Goal: Information Seeking & Learning: Compare options

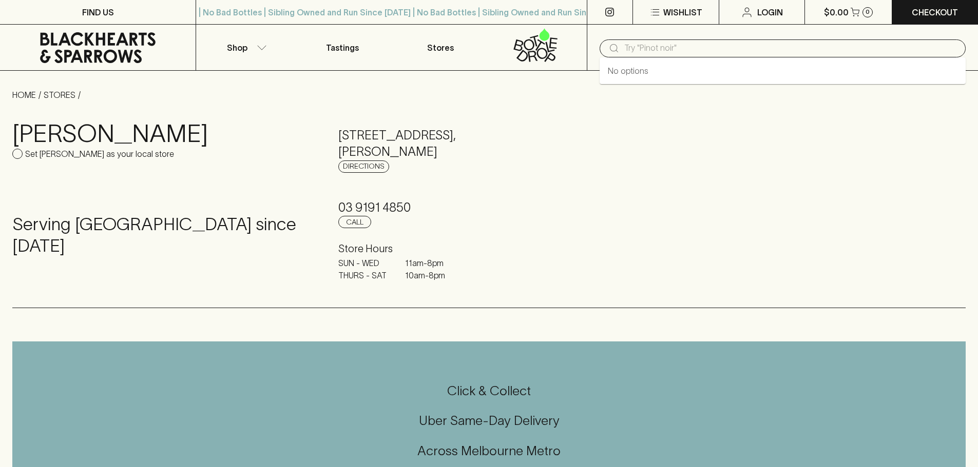
click at [629, 47] on input "text" at bounding box center [790, 48] width 333 height 16
paste input "[PERSON_NAME]"
type input "[PERSON_NAME]"
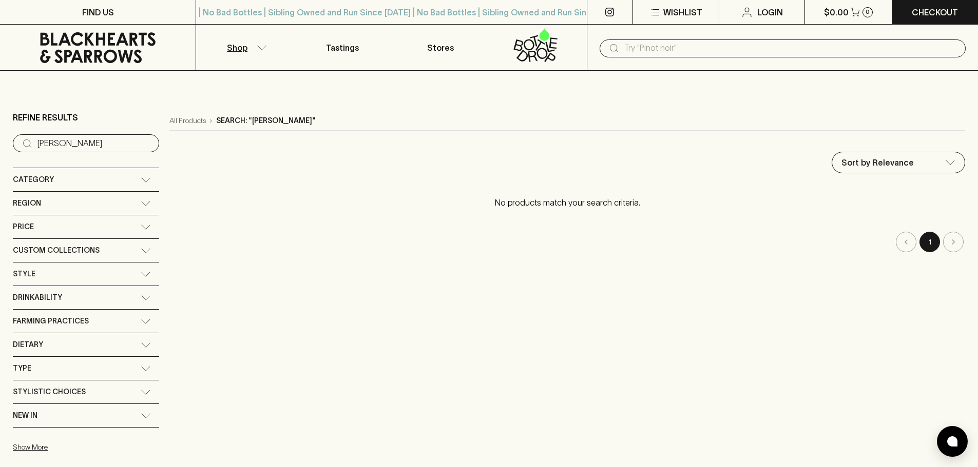
click at [680, 49] on input "text" at bounding box center [790, 48] width 333 height 16
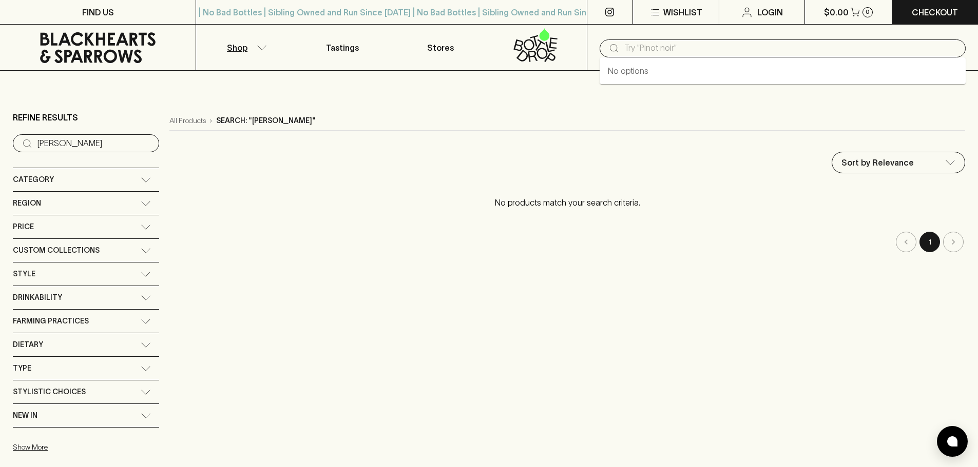
paste input "[PERSON_NAME]"
type input "E"
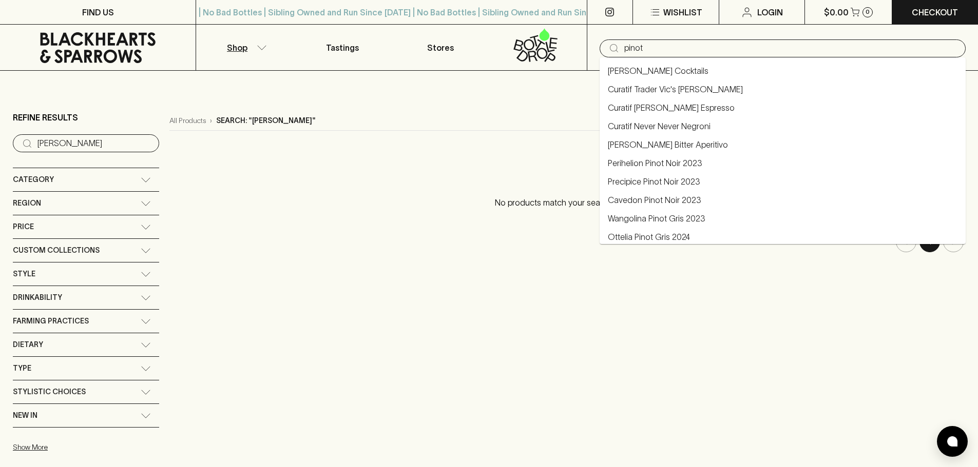
type input "pinot"
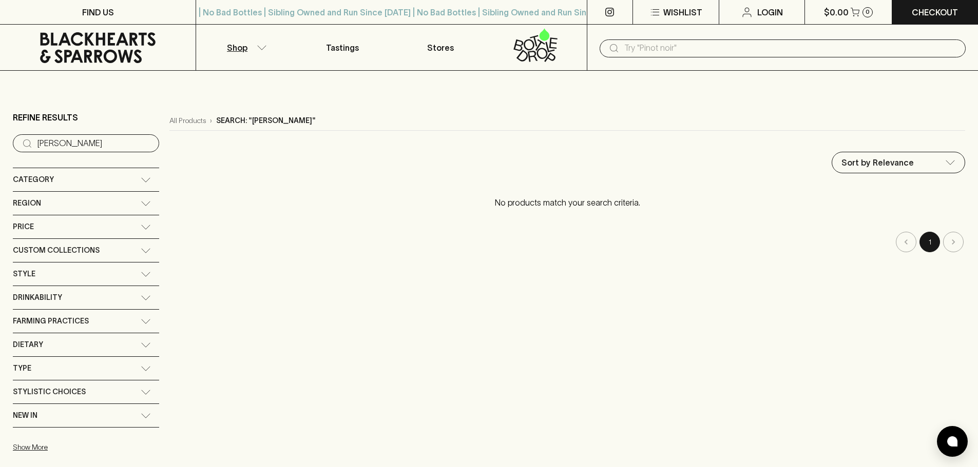
click at [141, 178] on icon at bounding box center [146, 180] width 10 height 5
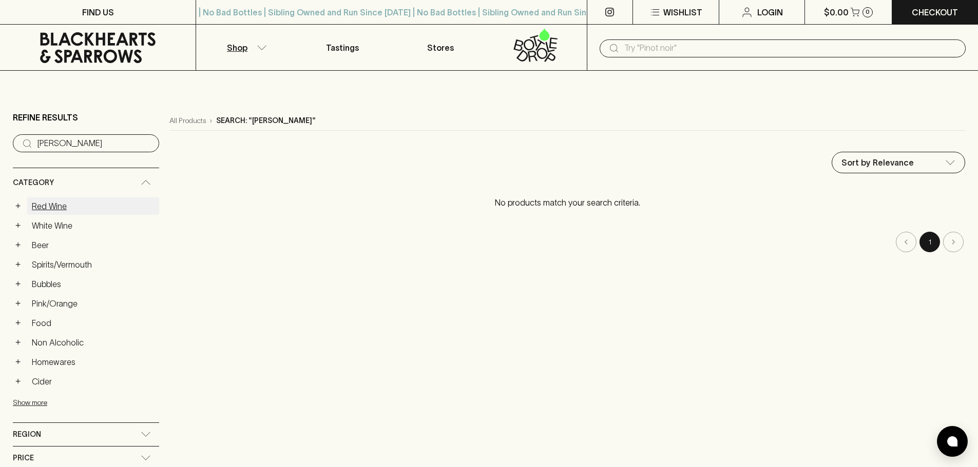
click at [54, 206] on link "Red Wine" at bounding box center [93, 206] width 132 height 17
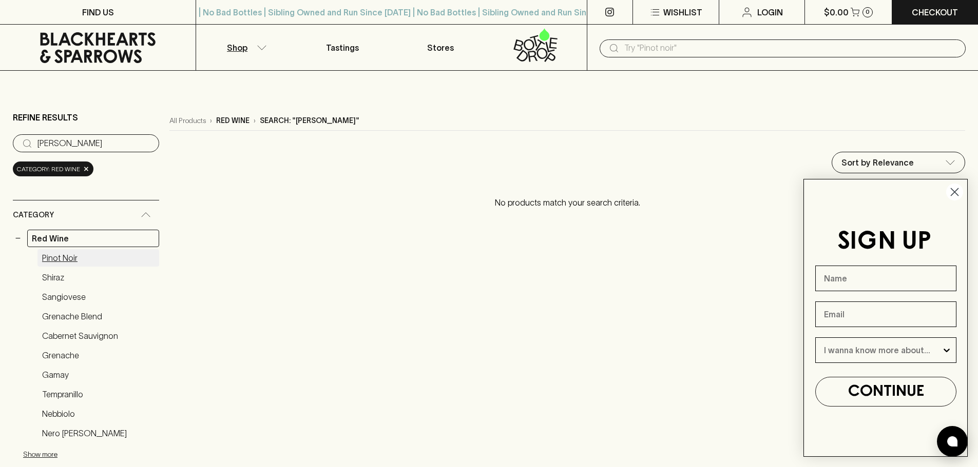
click at [58, 256] on link "Pinot Noir" at bounding box center [98, 257] width 122 height 17
click at [955, 193] on icon "Close dialog" at bounding box center [954, 192] width 7 height 7
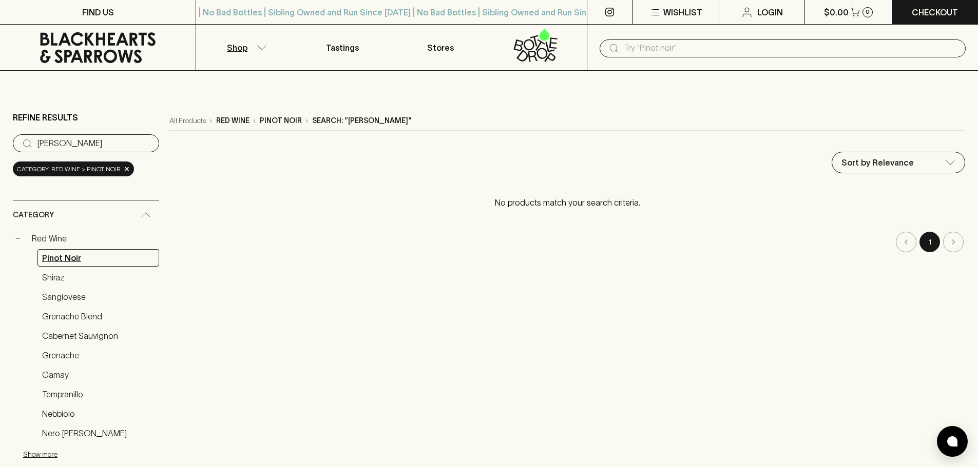
click at [70, 255] on link "Pinot Noir" at bounding box center [98, 257] width 122 height 17
click at [55, 278] on link "Shiraz" at bounding box center [98, 277] width 122 height 17
click at [57, 295] on link "Sangiovese" at bounding box center [98, 296] width 122 height 17
click at [115, 141] on input "[PERSON_NAME]" at bounding box center [93, 143] width 113 height 16
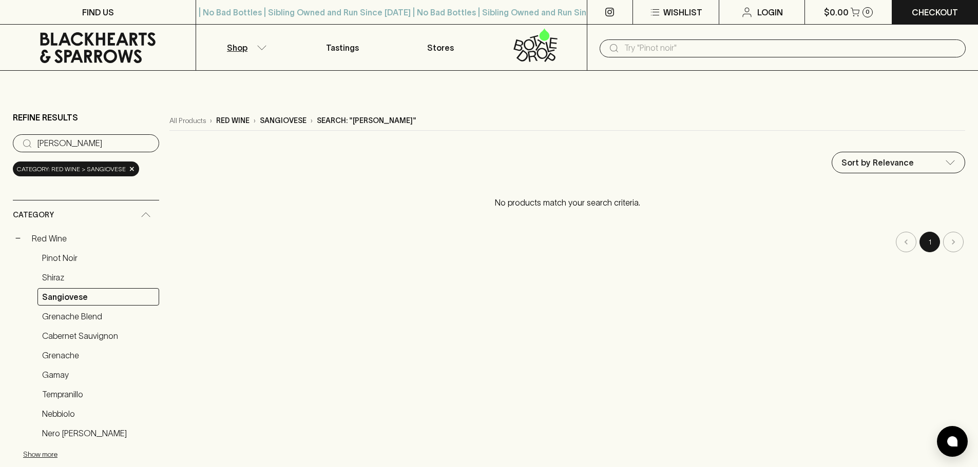
click at [138, 143] on input "[PERSON_NAME]" at bounding box center [93, 143] width 113 height 16
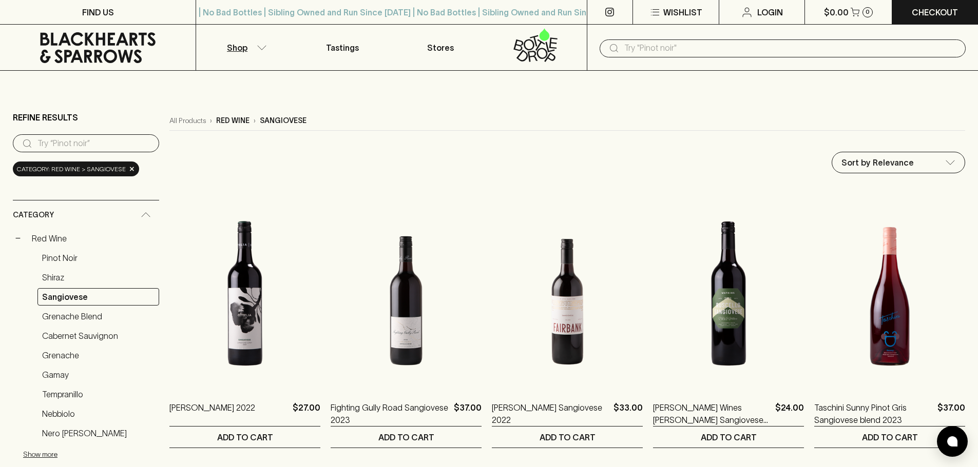
click at [75, 146] on input "search" at bounding box center [93, 143] width 113 height 16
click at [96, 146] on input "search" at bounding box center [93, 143] width 113 height 16
click at [60, 146] on input "search" at bounding box center [93, 143] width 113 height 16
click at [60, 144] on input "search" at bounding box center [93, 143] width 113 height 16
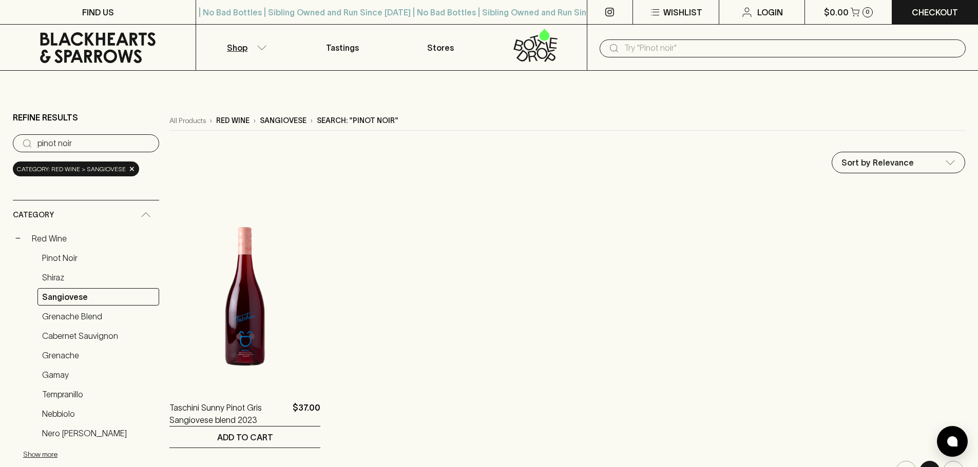
type input "pinot noir"
click at [68, 261] on link "Pinot Noir" at bounding box center [98, 257] width 122 height 17
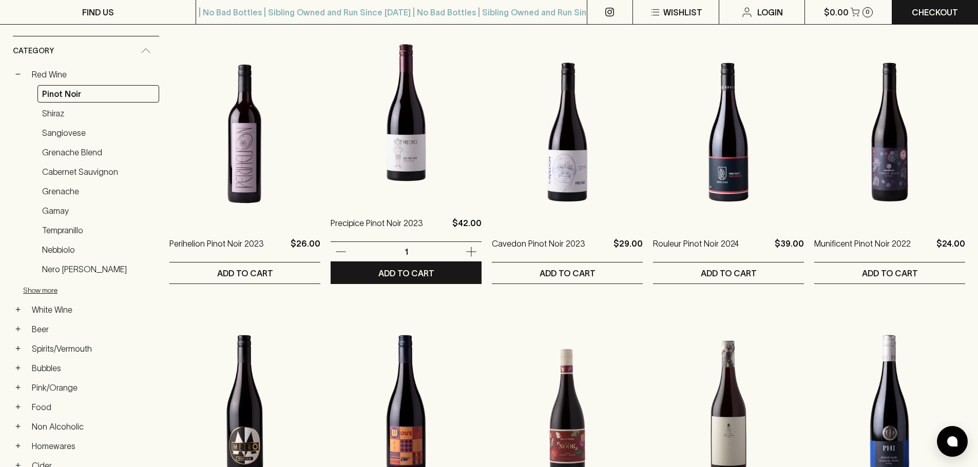
scroll to position [205, 0]
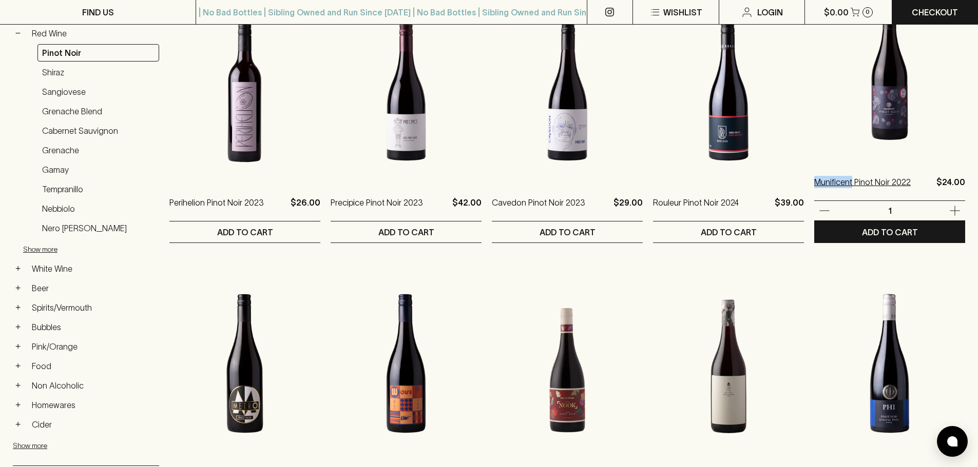
drag, startPoint x: 807, startPoint y: 201, endPoint x: 850, endPoint y: 183, distance: 46.2
copy p "Munificent"
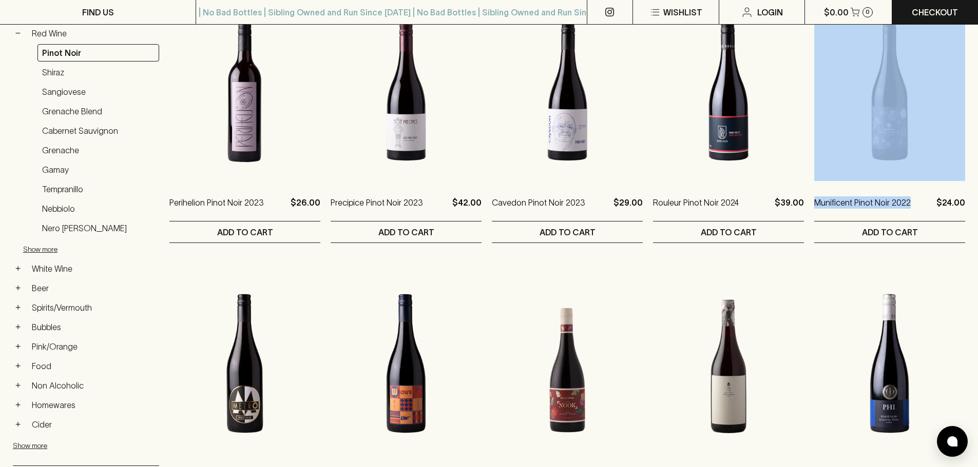
drag, startPoint x: 912, startPoint y: 179, endPoint x: 811, endPoint y: 185, distance: 101.2
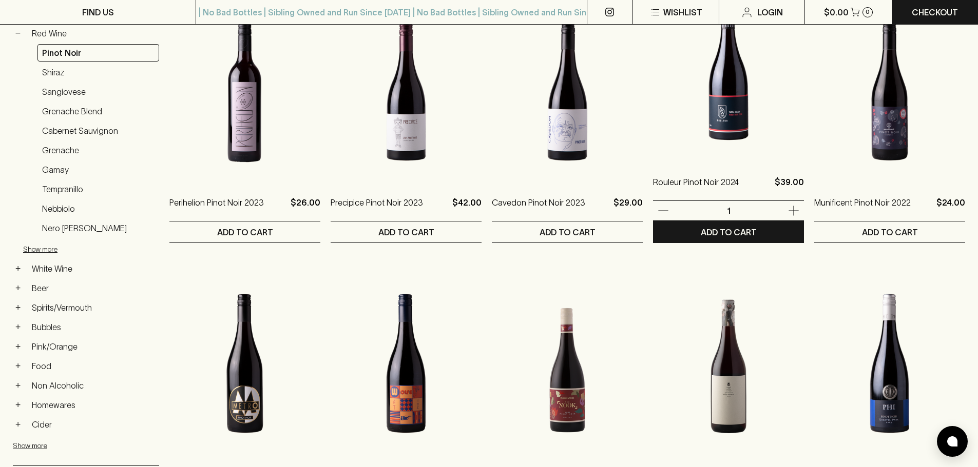
click at [792, 177] on div "Rouleur Pinot Noir 2024 $39.00 1 ADD TO CART" at bounding box center [728, 112] width 151 height 262
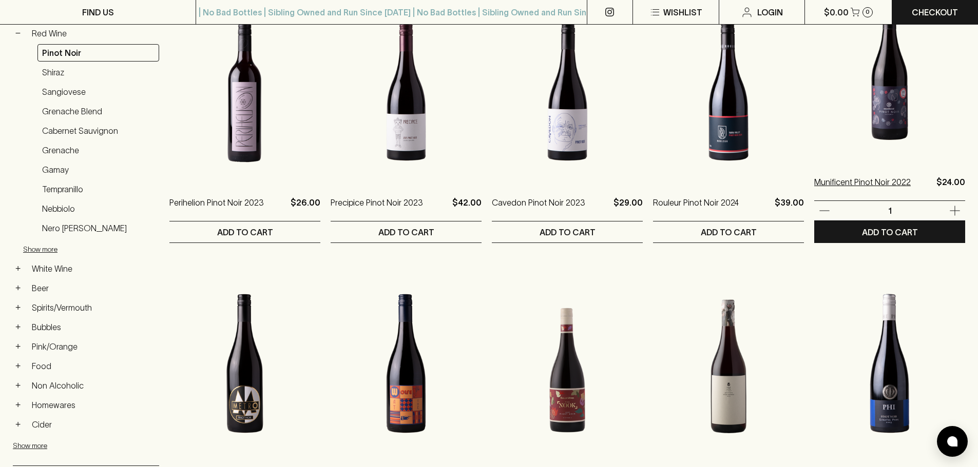
click at [816, 188] on p "Munificent Pinot Noir 2022" at bounding box center [862, 188] width 96 height 25
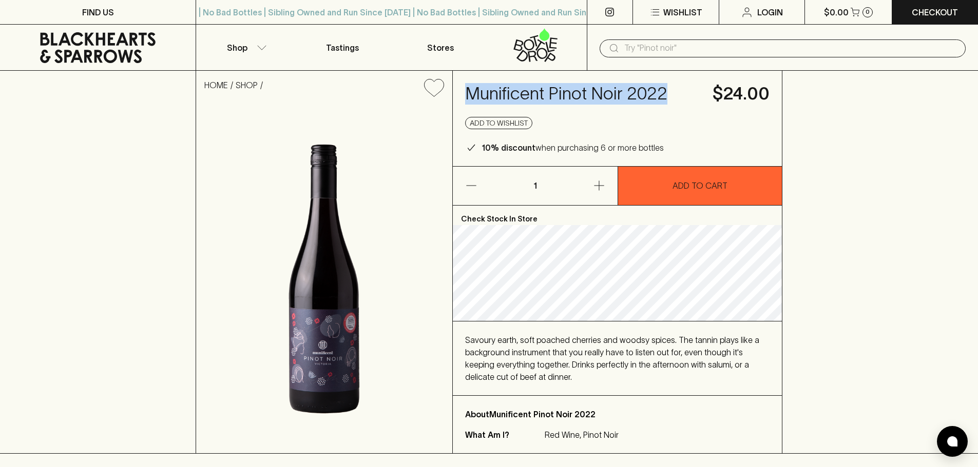
drag, startPoint x: 464, startPoint y: 99, endPoint x: 671, endPoint y: 100, distance: 206.3
click at [671, 100] on div "Munificent Pinot Noir 2022 $24.00 Add to wishlist 10% discount when purchasing …" at bounding box center [617, 118] width 329 height 95
copy h4 "Munificent Pinot Noir 2022"
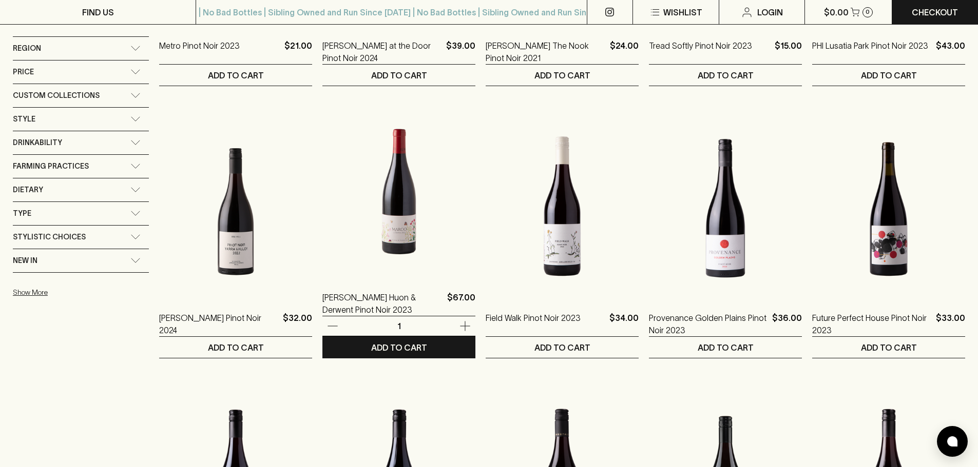
scroll to position [667, 0]
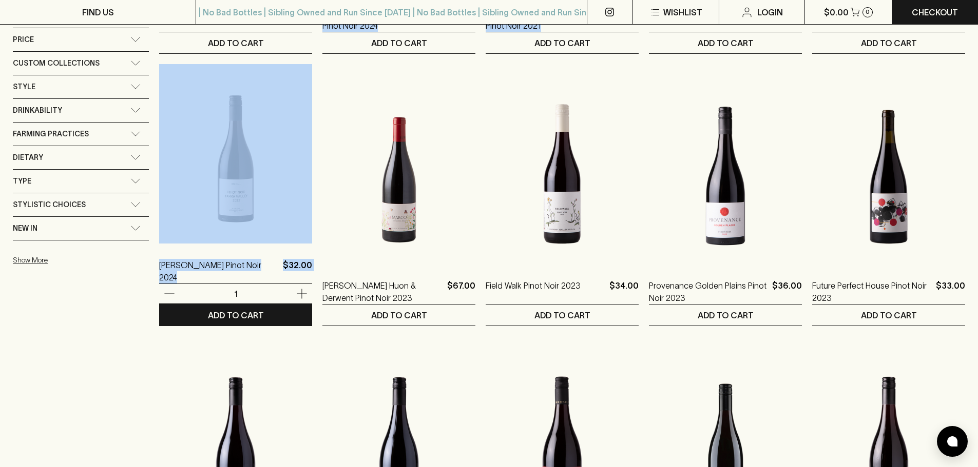
drag, startPoint x: 140, startPoint y: 289, endPoint x: 188, endPoint y: 287, distance: 48.3
click at [188, 287] on div "Refine Results ​ pinot noir Category: red wine > pinot noir × Category − Red Wi…" at bounding box center [489, 38] width 952 height 1204
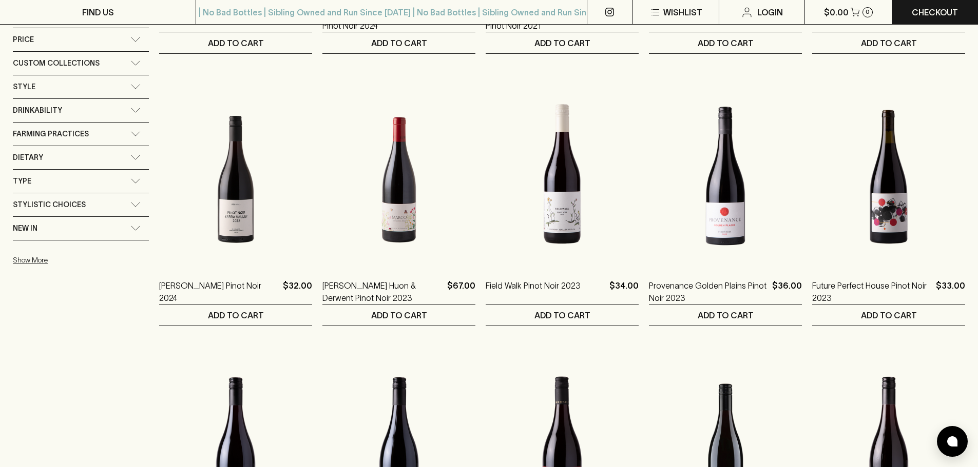
click at [93, 362] on div "Refine Results ​ pinot noir Category: red wine > pinot noir × Category − Red Wi…" at bounding box center [81, 38] width 136 height 1188
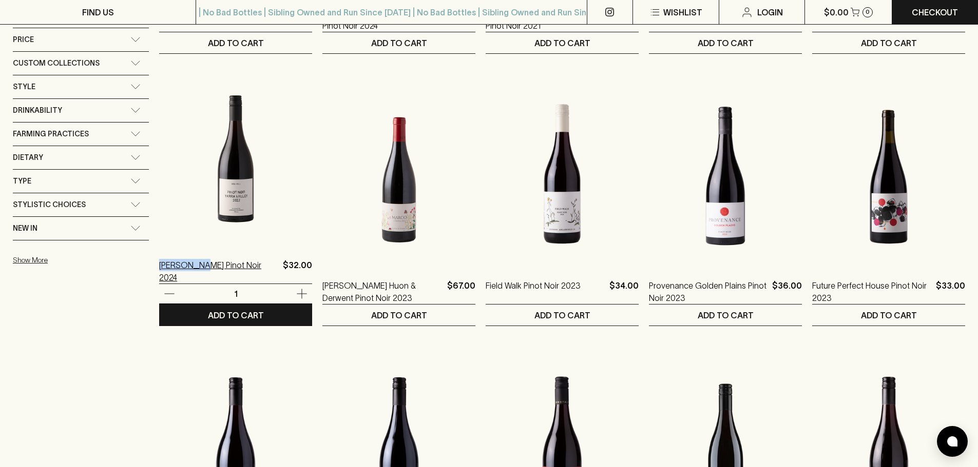
drag, startPoint x: 158, startPoint y: 284, endPoint x: 194, endPoint y: 269, distance: 39.1
click at [194, 269] on div "Refine Results ​ pinot noir Category: red wine > pinot noir × Category − Red Wi…" at bounding box center [489, 38] width 952 height 1204
copy p "[PERSON_NAME] P"
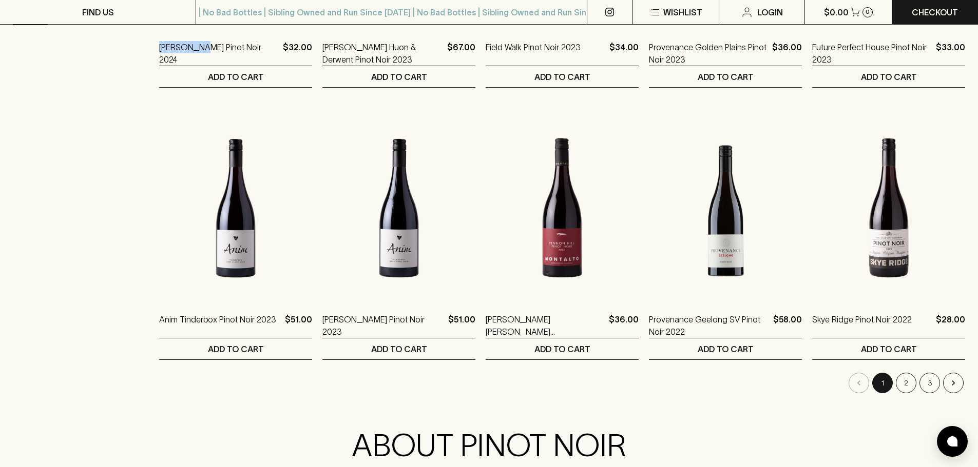
scroll to position [924, 0]
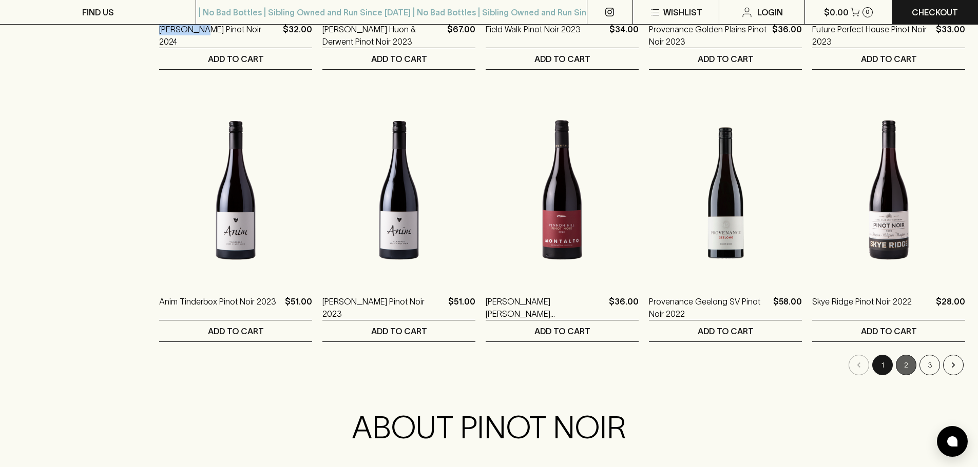
click at [910, 368] on button "2" at bounding box center [905, 365] width 21 height 21
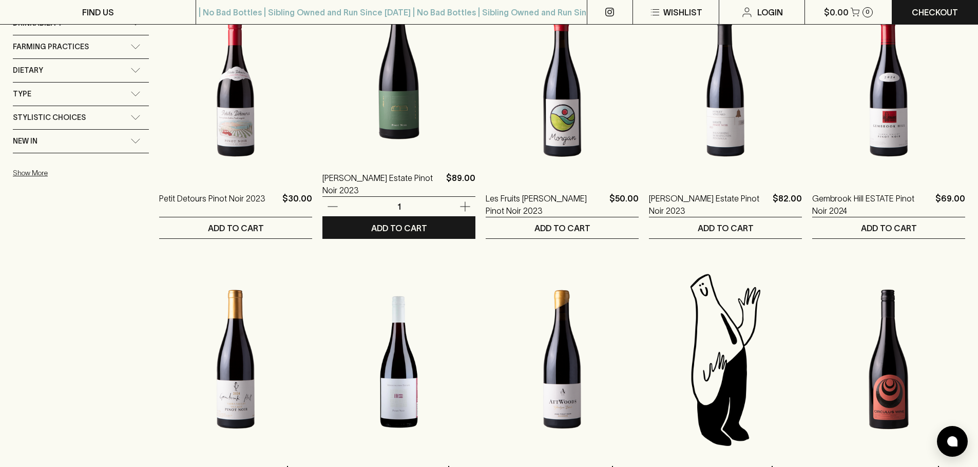
scroll to position [821, 0]
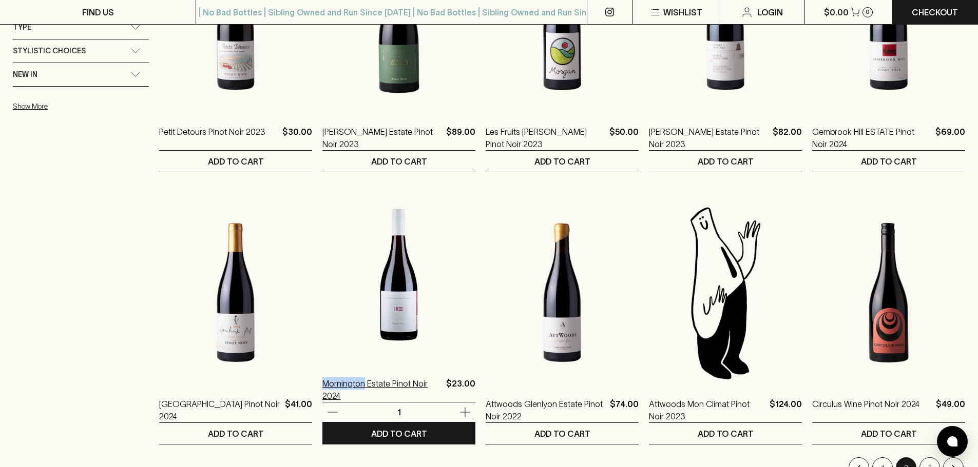
drag, startPoint x: 319, startPoint y: 403, endPoint x: 362, endPoint y: 389, distance: 44.9
copy p "Mornington"
click at [413, 331] on img at bounding box center [398, 273] width 153 height 180
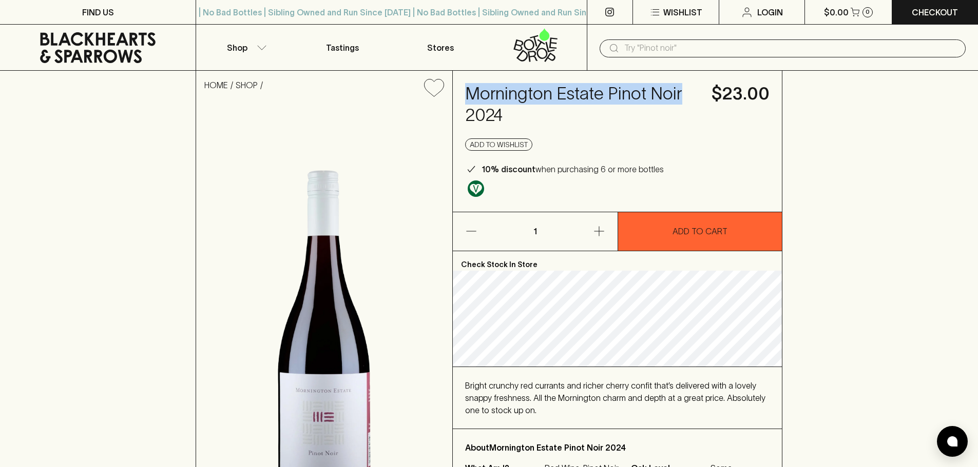
drag, startPoint x: 465, startPoint y: 99, endPoint x: 683, endPoint y: 97, distance: 218.1
click at [683, 97] on h4 "Mornington Estate Pinot Noir 2024" at bounding box center [582, 104] width 234 height 43
copy h4 "Mornington Estate Pinot Noir"
